Goal: Task Accomplishment & Management: Use online tool/utility

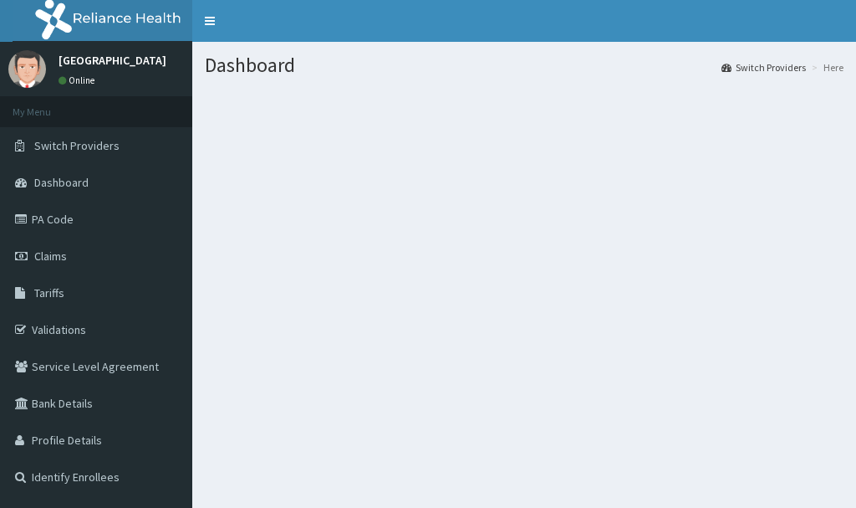
scroll to position [84, 0]
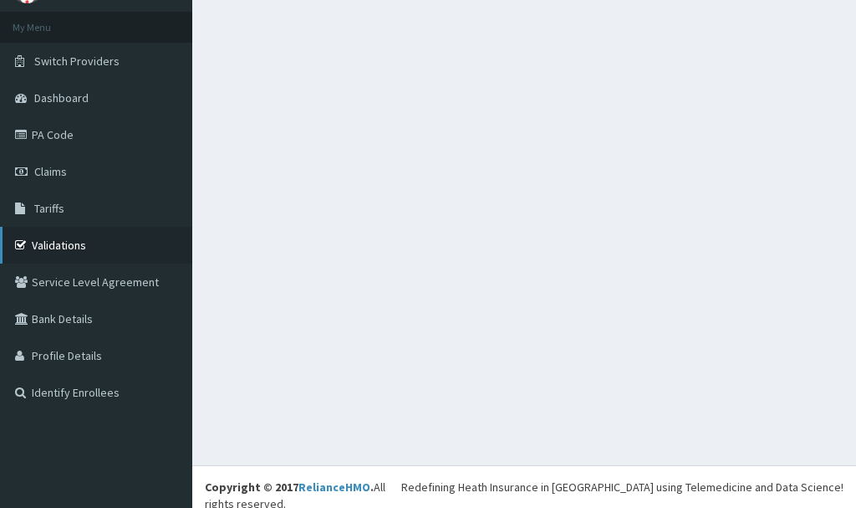
click at [120, 255] on link "Validations" at bounding box center [96, 245] width 192 height 37
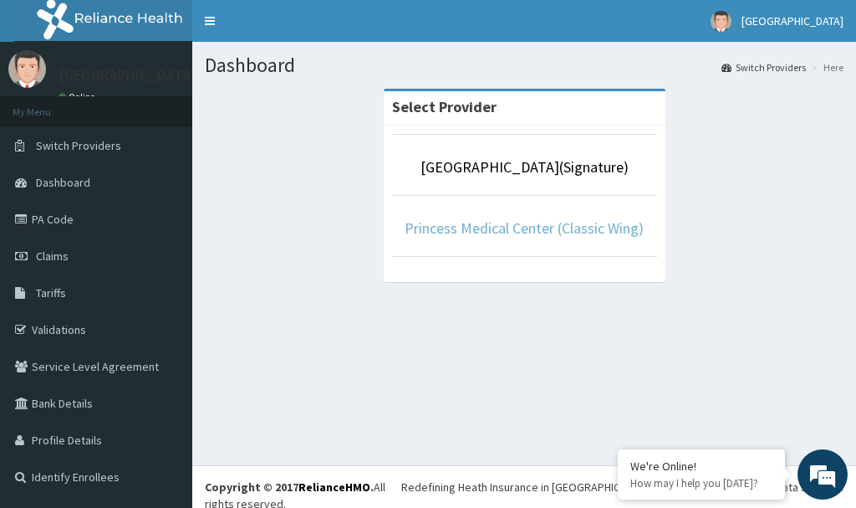
click at [599, 224] on link "Princess Medical Center (Classic Wing)" at bounding box center [524, 227] width 239 height 19
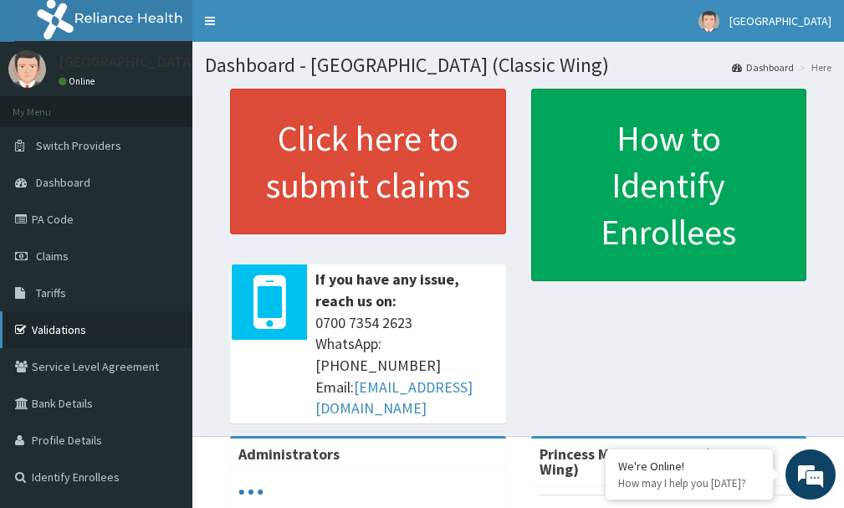
click at [82, 328] on link "Validations" at bounding box center [96, 329] width 192 height 37
